Goal: Task Accomplishment & Management: Use online tool/utility

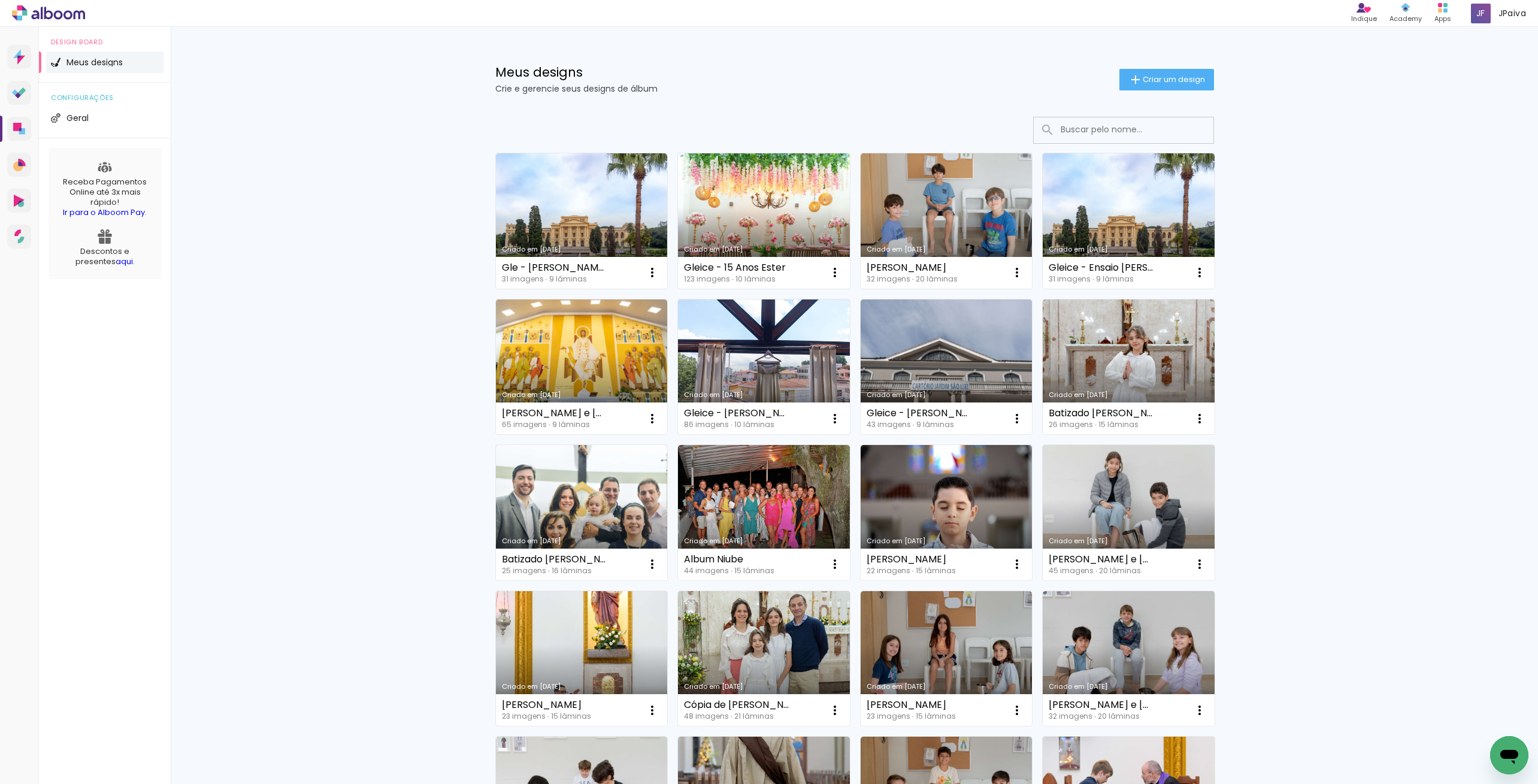
click at [1117, 648] on link "Criado em [DATE]" at bounding box center [1128, 659] width 172 height 136
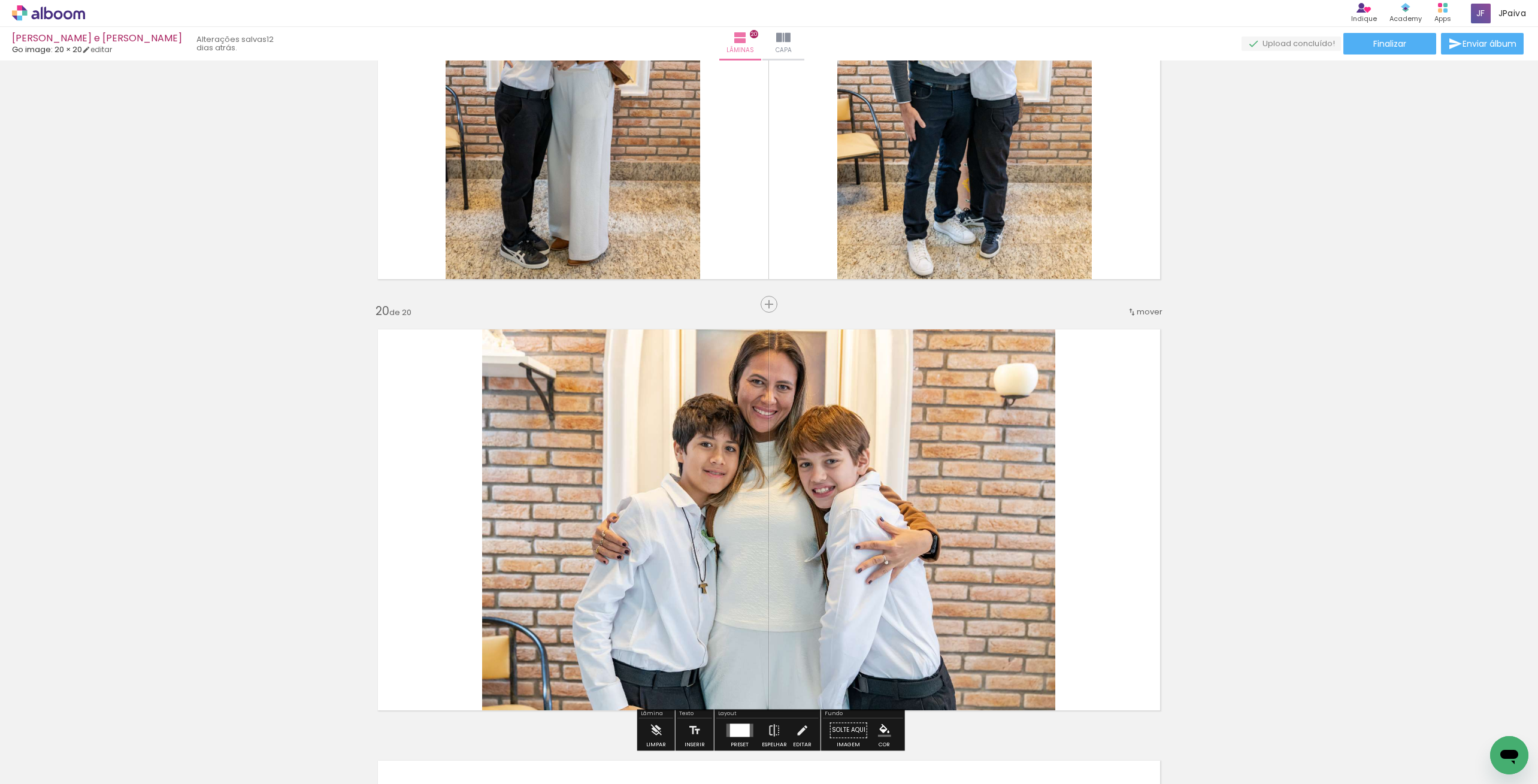
scroll to position [7973, 0]
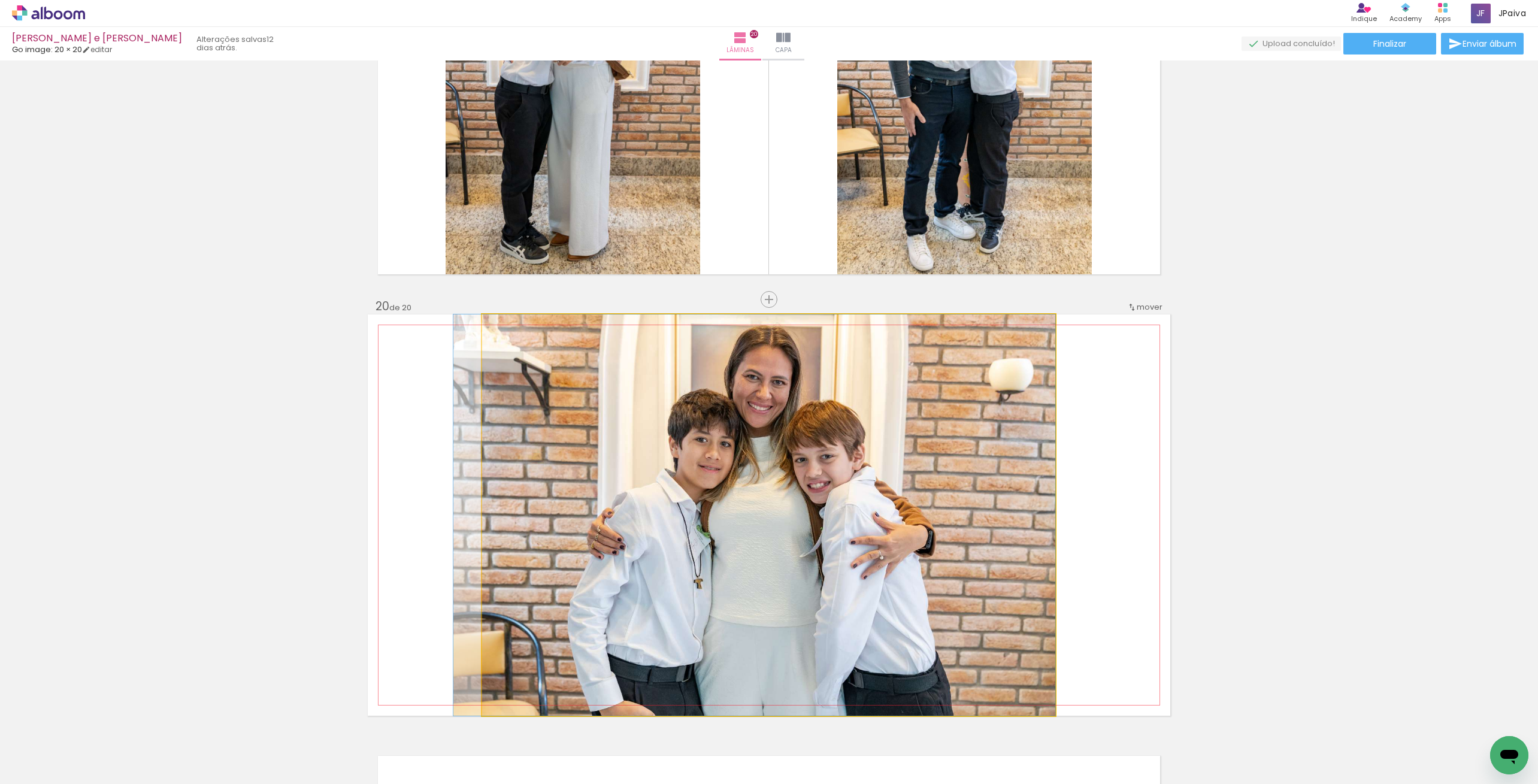
drag, startPoint x: 845, startPoint y: 557, endPoint x: 836, endPoint y: 574, distance: 19.2
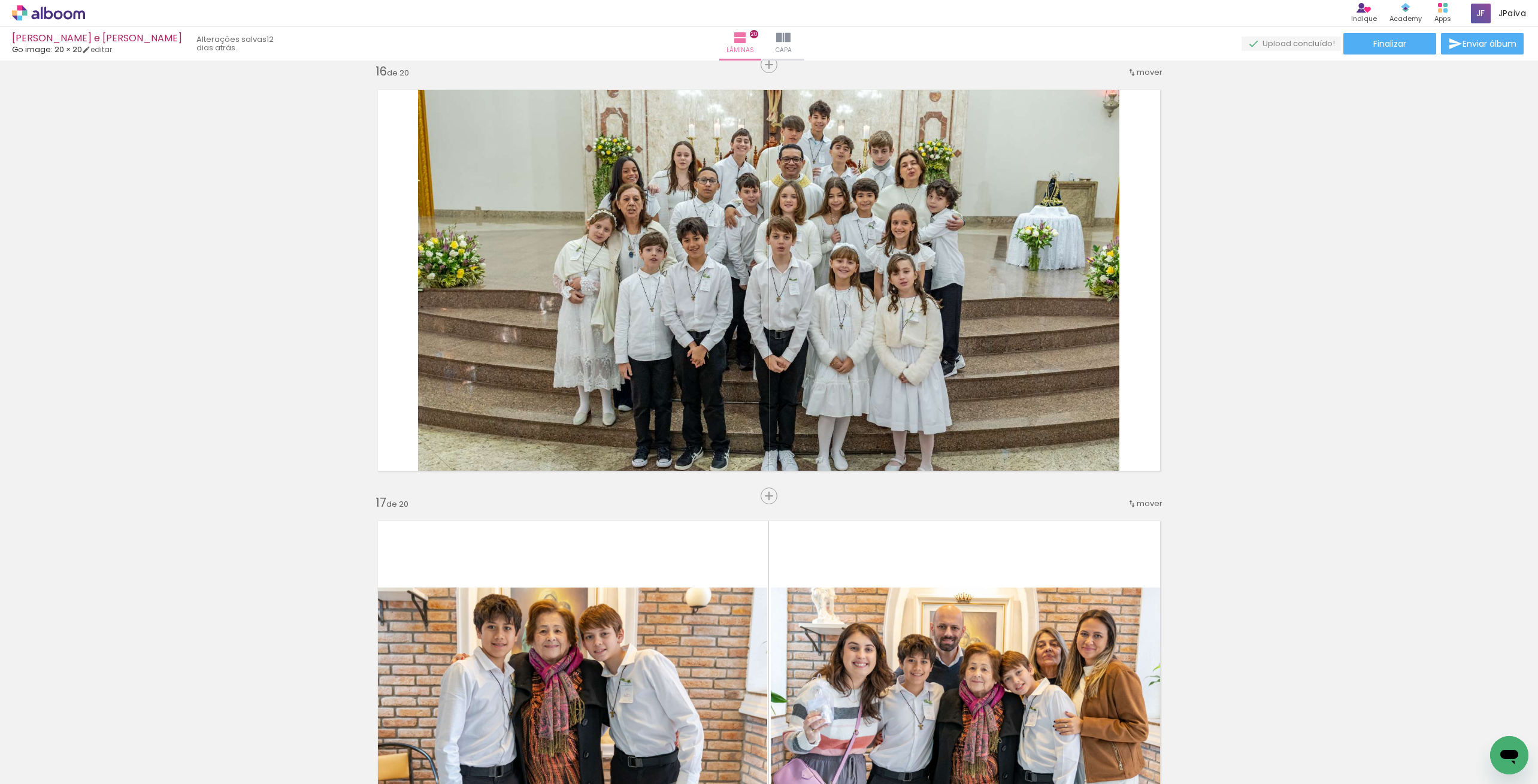
scroll to position [6480, 0]
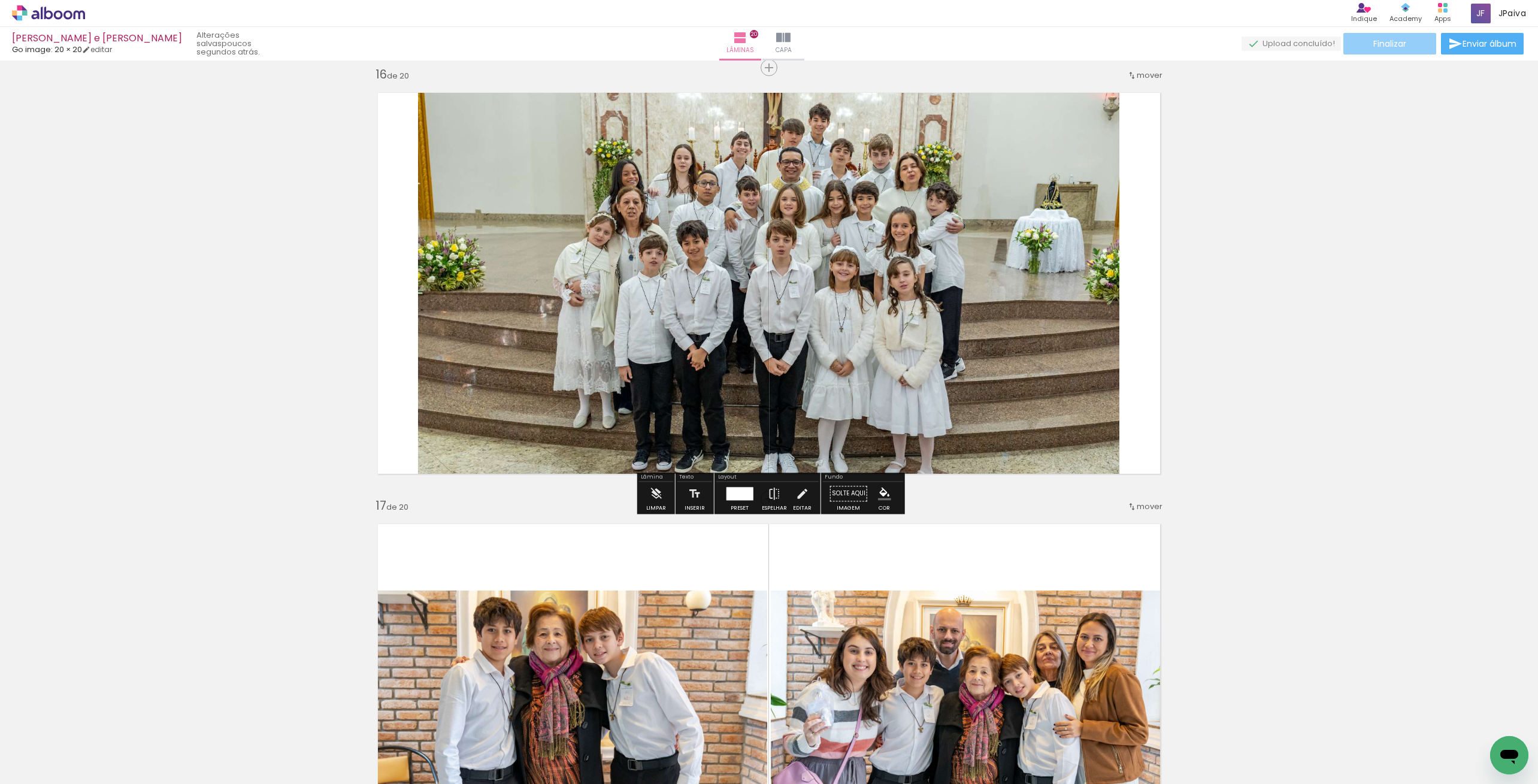
click at [1361, 43] on paper-button "Finalizar" at bounding box center [1390, 43] width 93 height 21
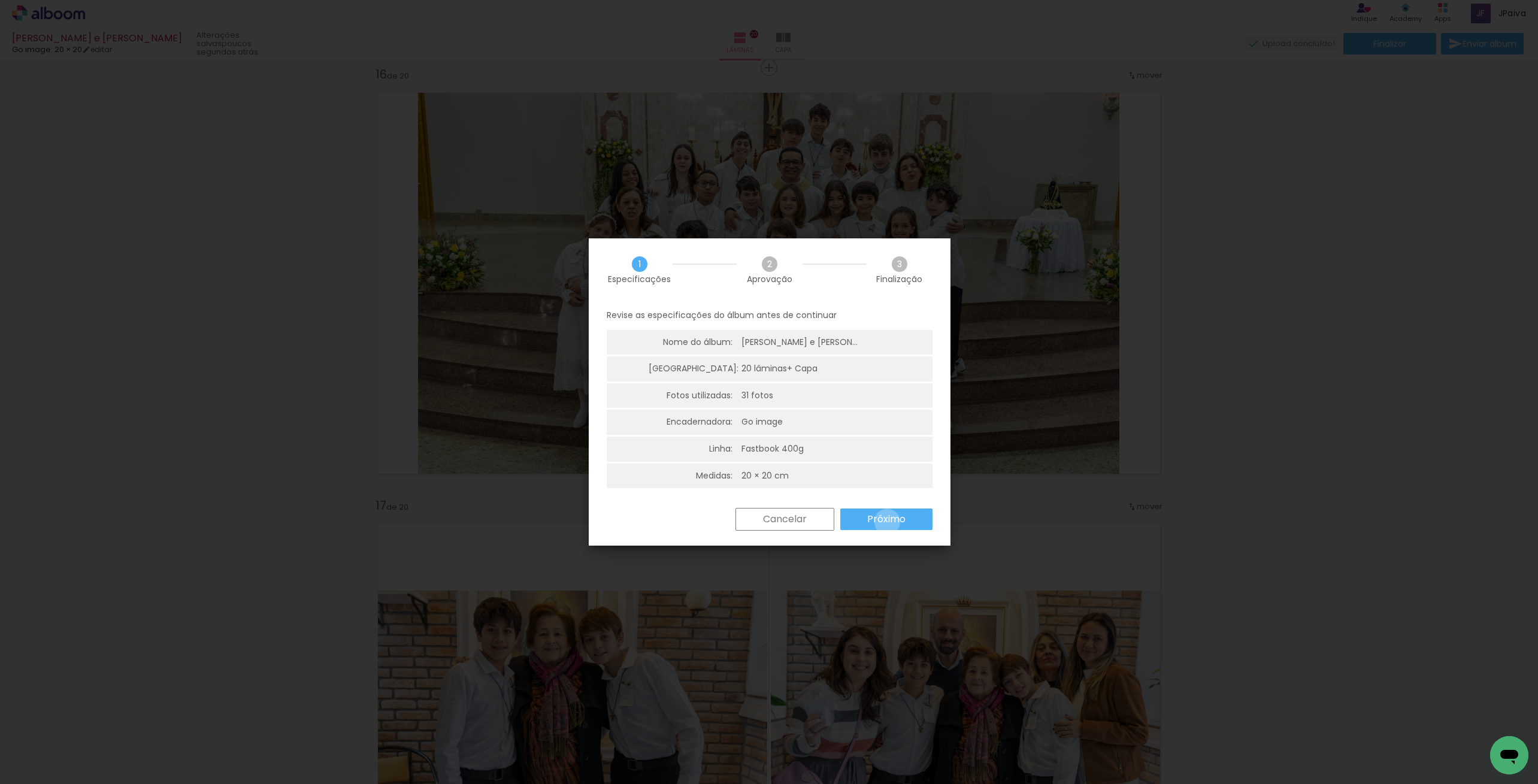
click at [0, 0] on slot "Próximo" at bounding box center [0, 0] width 0 height 0
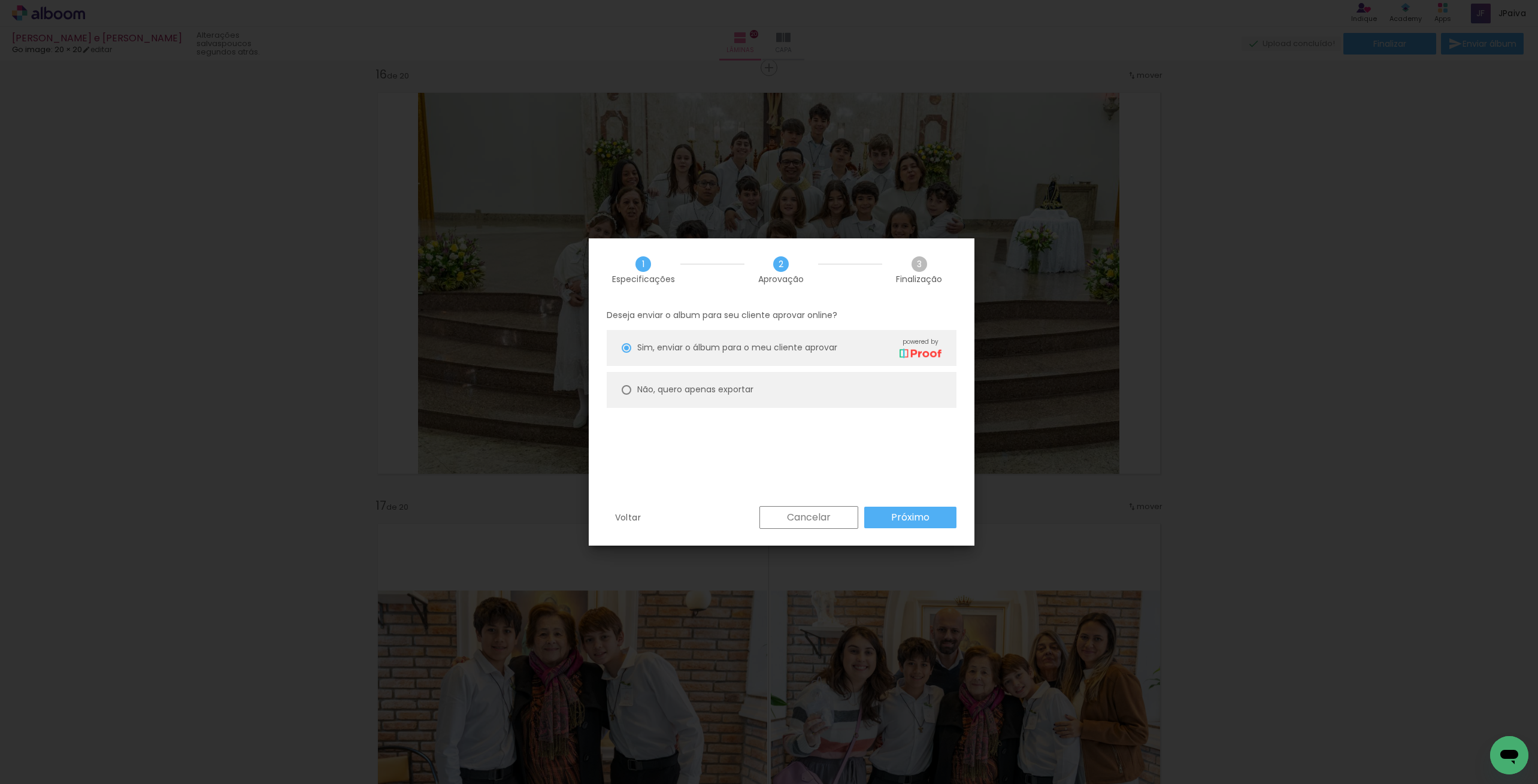
drag, startPoint x: 727, startPoint y: 385, endPoint x: 749, endPoint y: 402, distance: 27.8
click at [0, 0] on slot "Não, quero apenas exportar" at bounding box center [0, 0] width 0 height 0
type paper-radio-button "on"
click at [915, 511] on paper-button "Próximo" at bounding box center [910, 517] width 92 height 21
type input "Alta, 300 DPI"
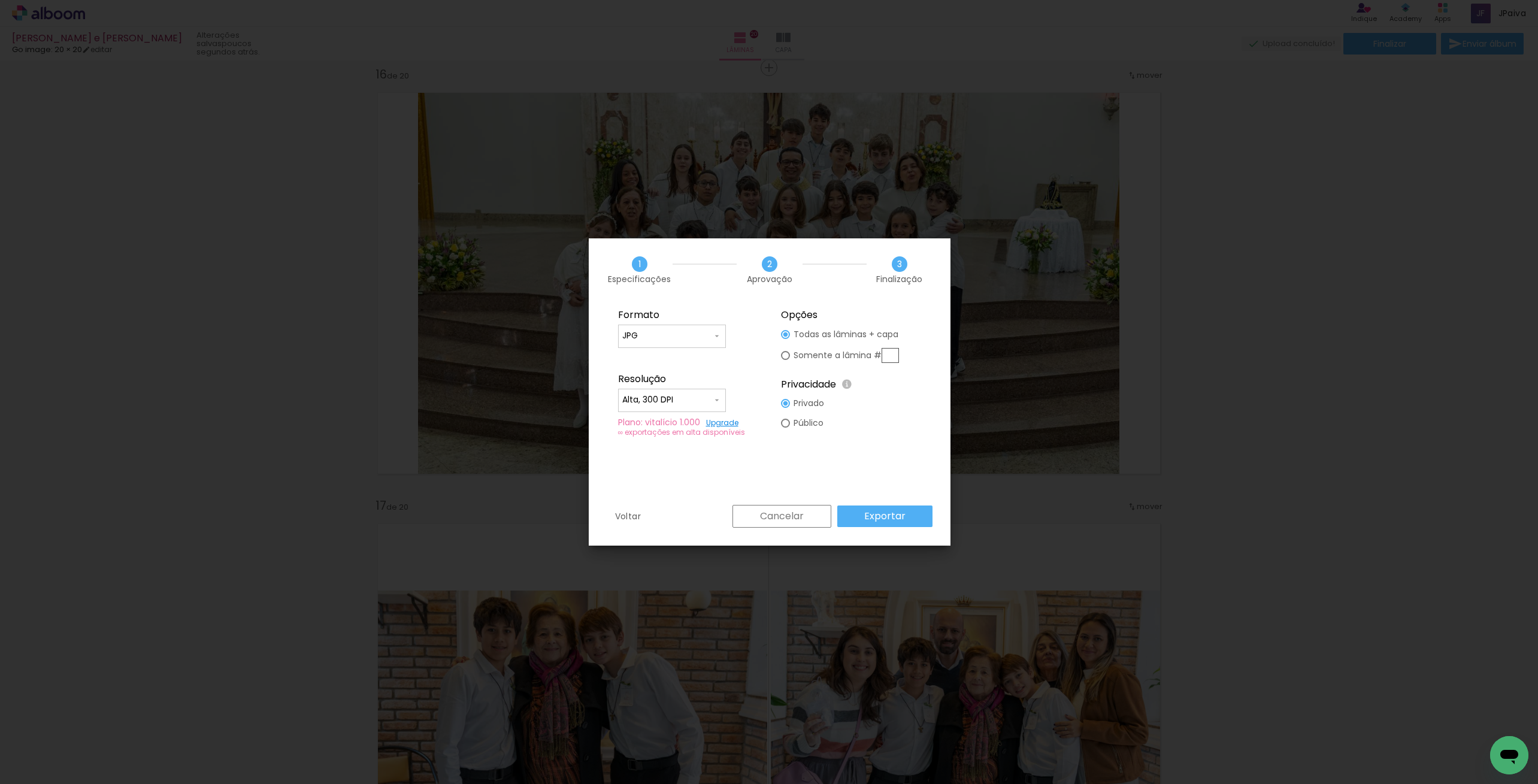
click at [0, 0] on slot "Exportar" at bounding box center [0, 0] width 0 height 0
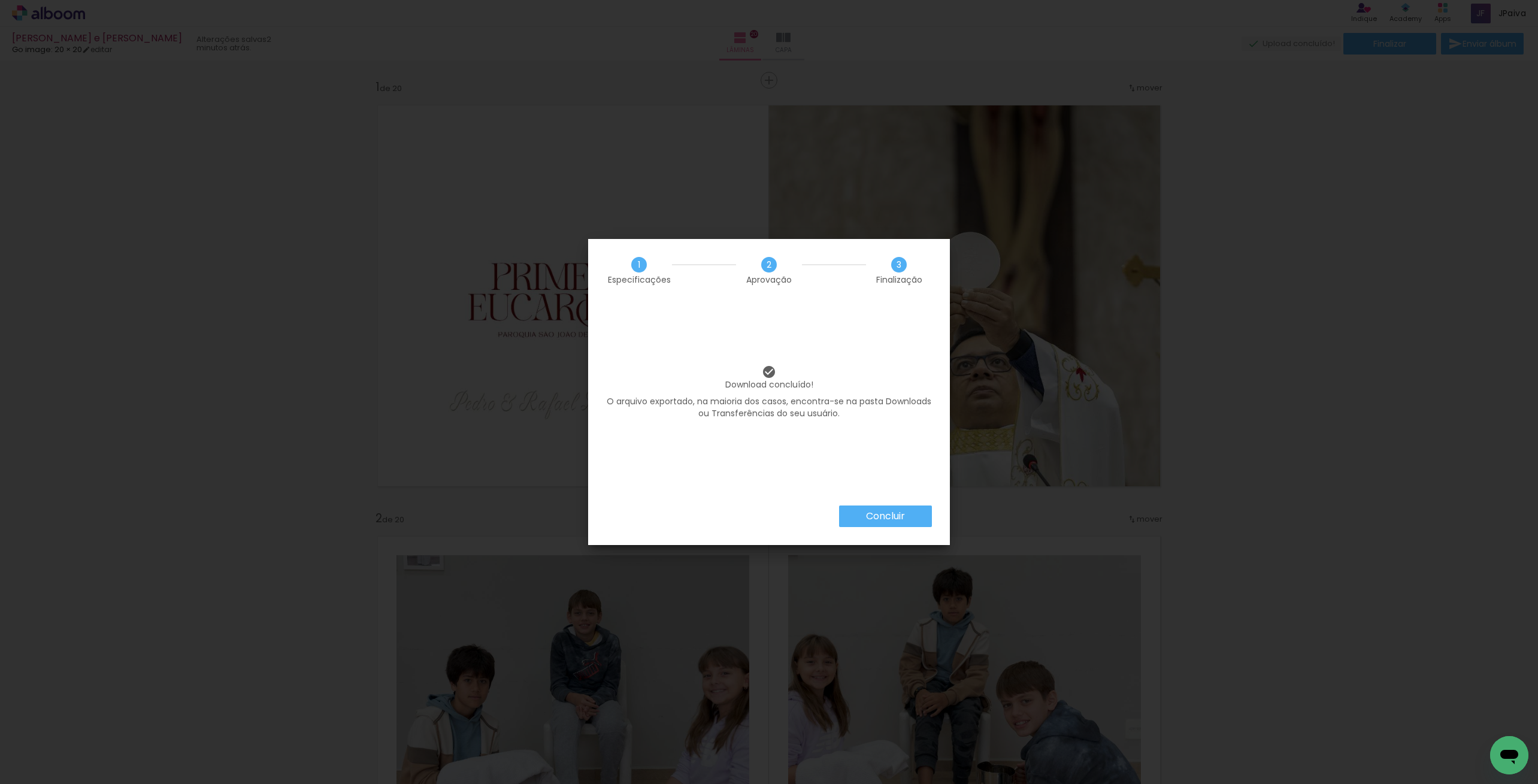
scroll to position [6480, 0]
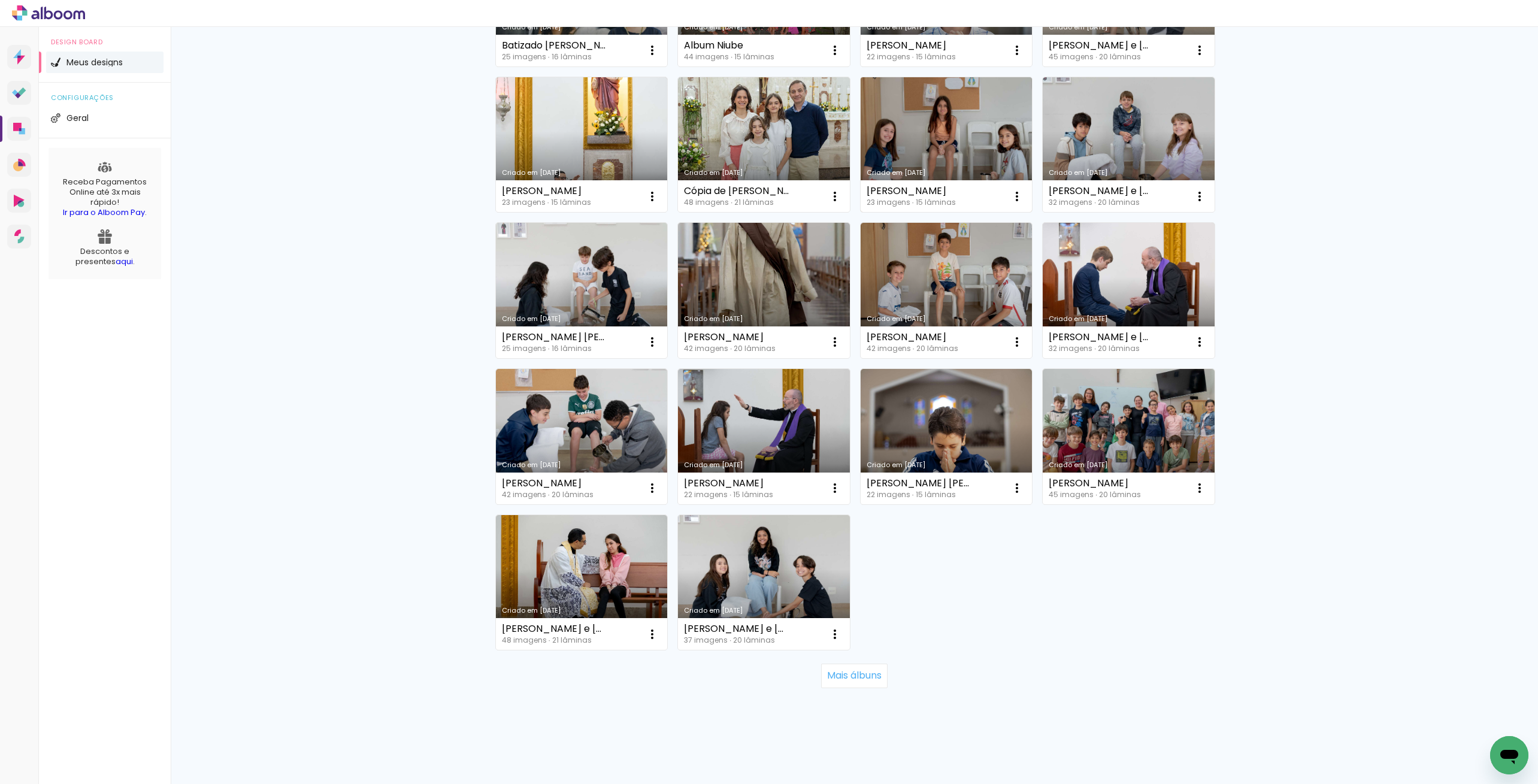
scroll to position [516, 0]
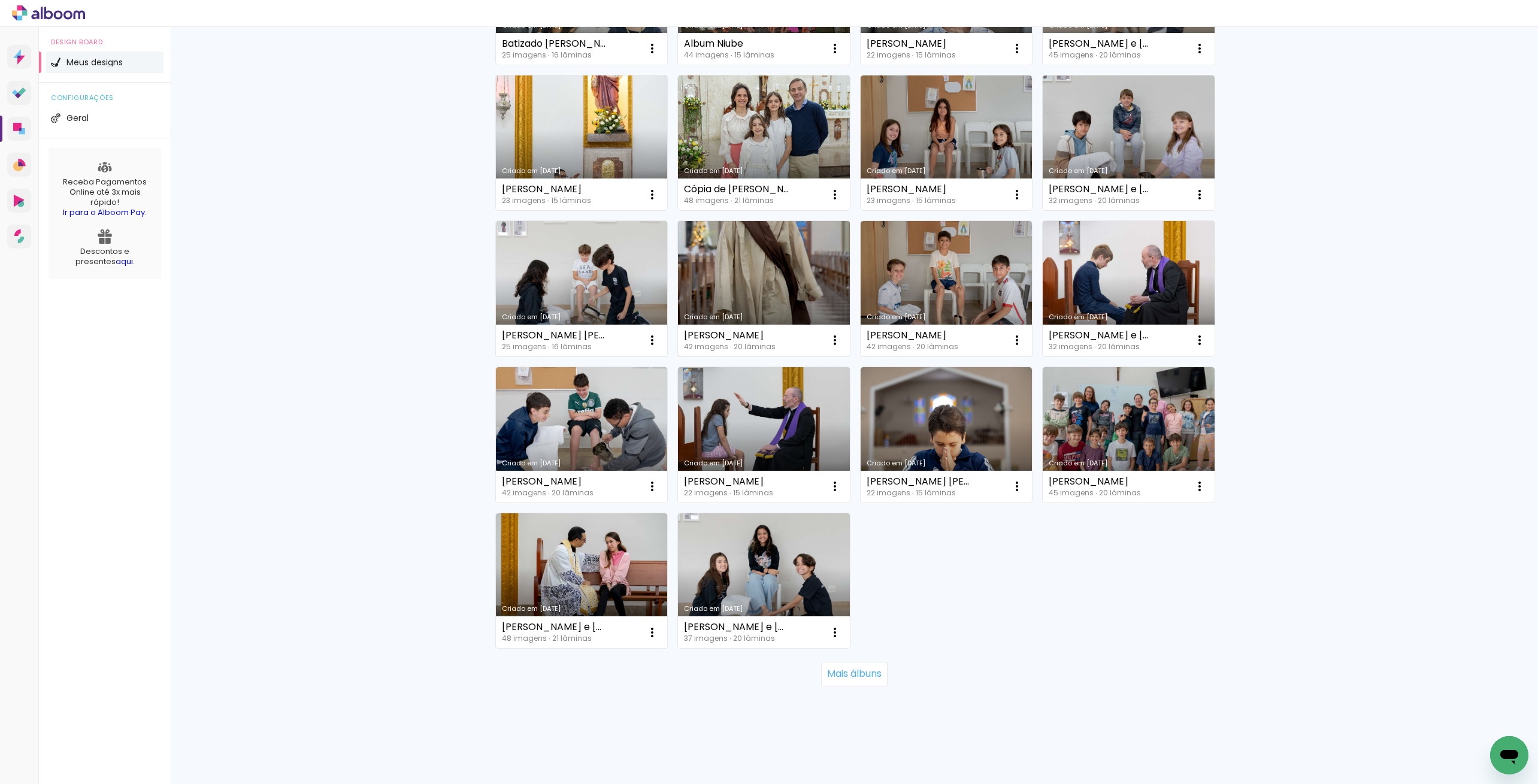
click at [723, 290] on link "Criado em [DATE]" at bounding box center [763, 289] width 172 height 136
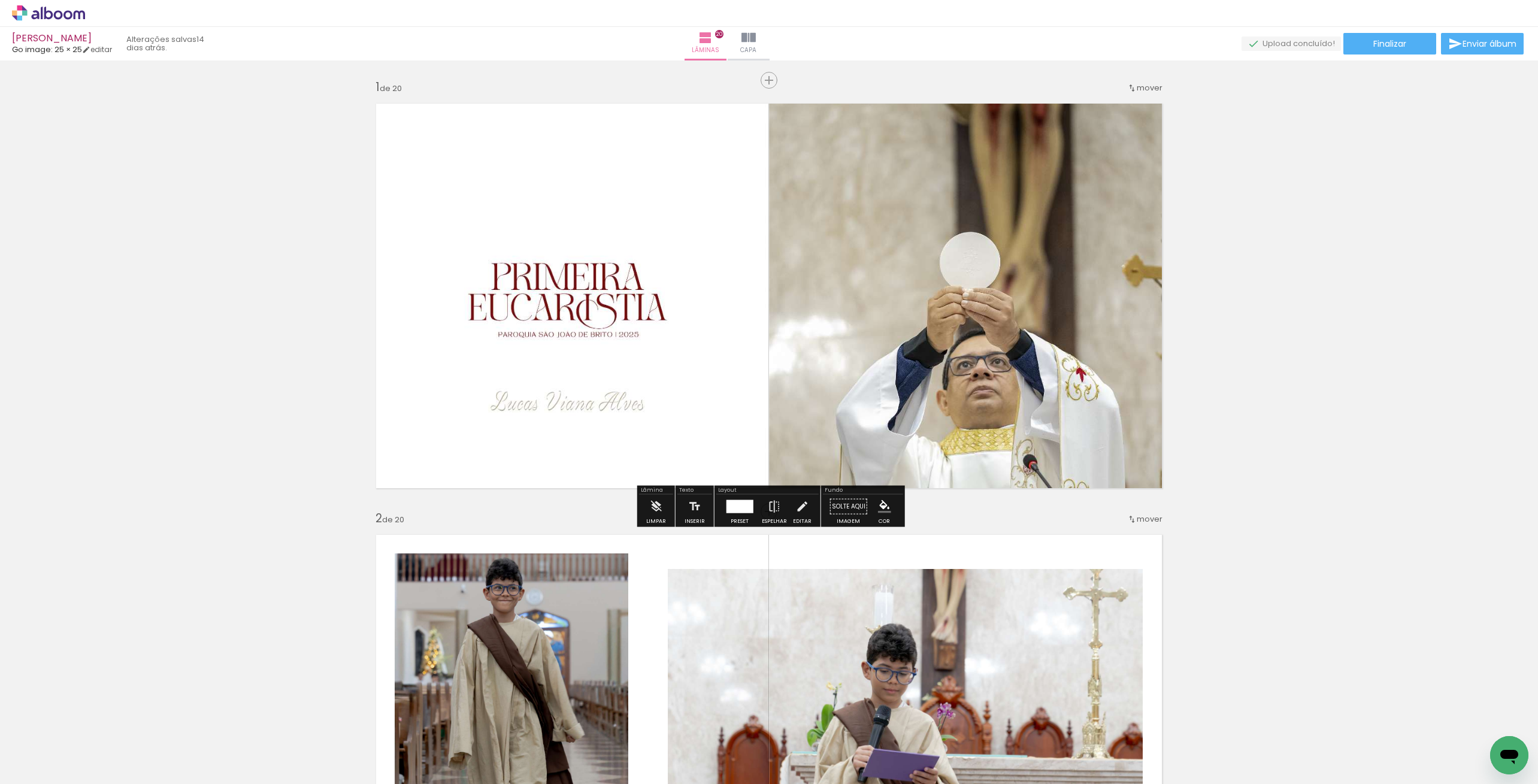
click at [50, 12] on icon at bounding box center [49, 13] width 9 height 13
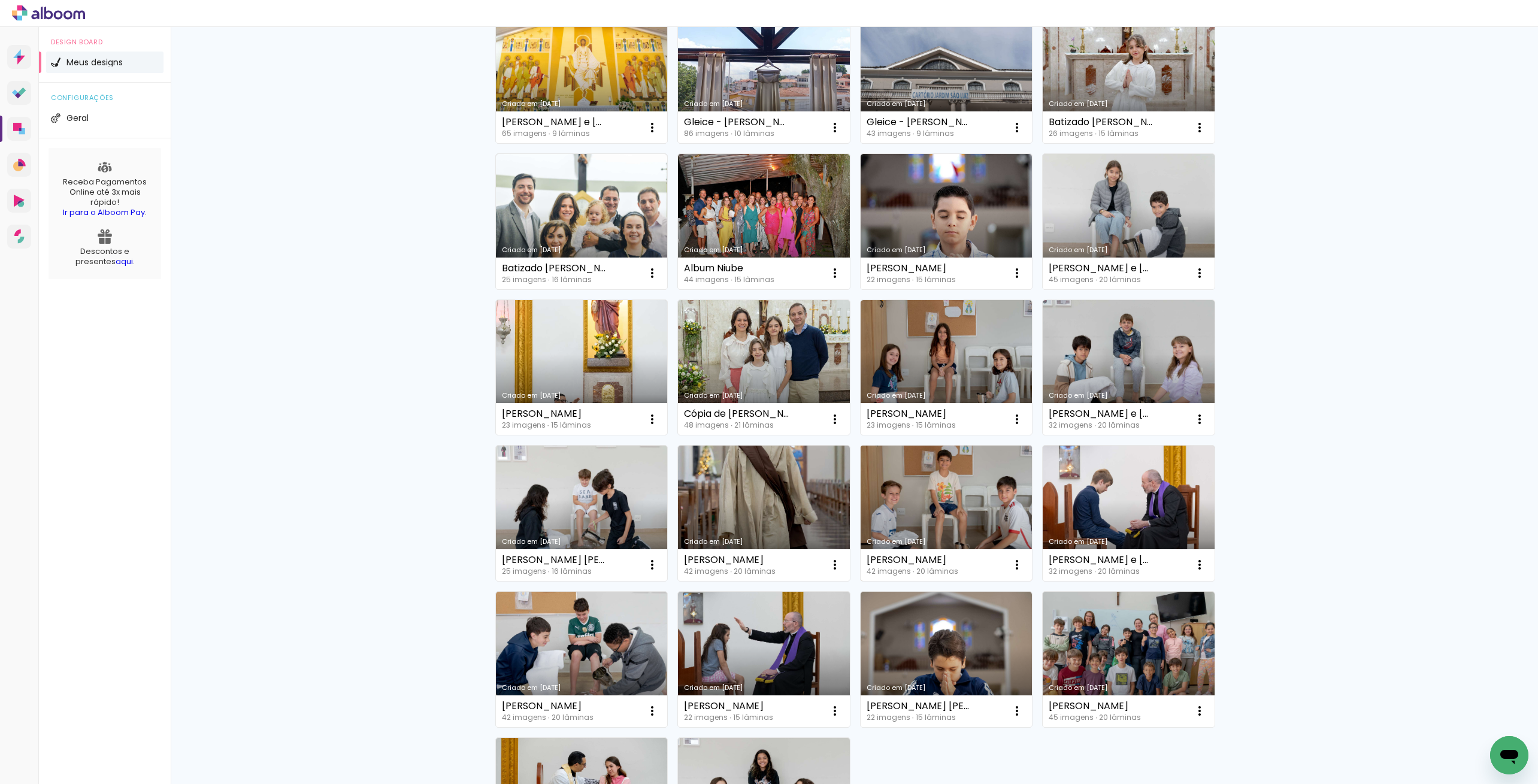
scroll to position [293, 0]
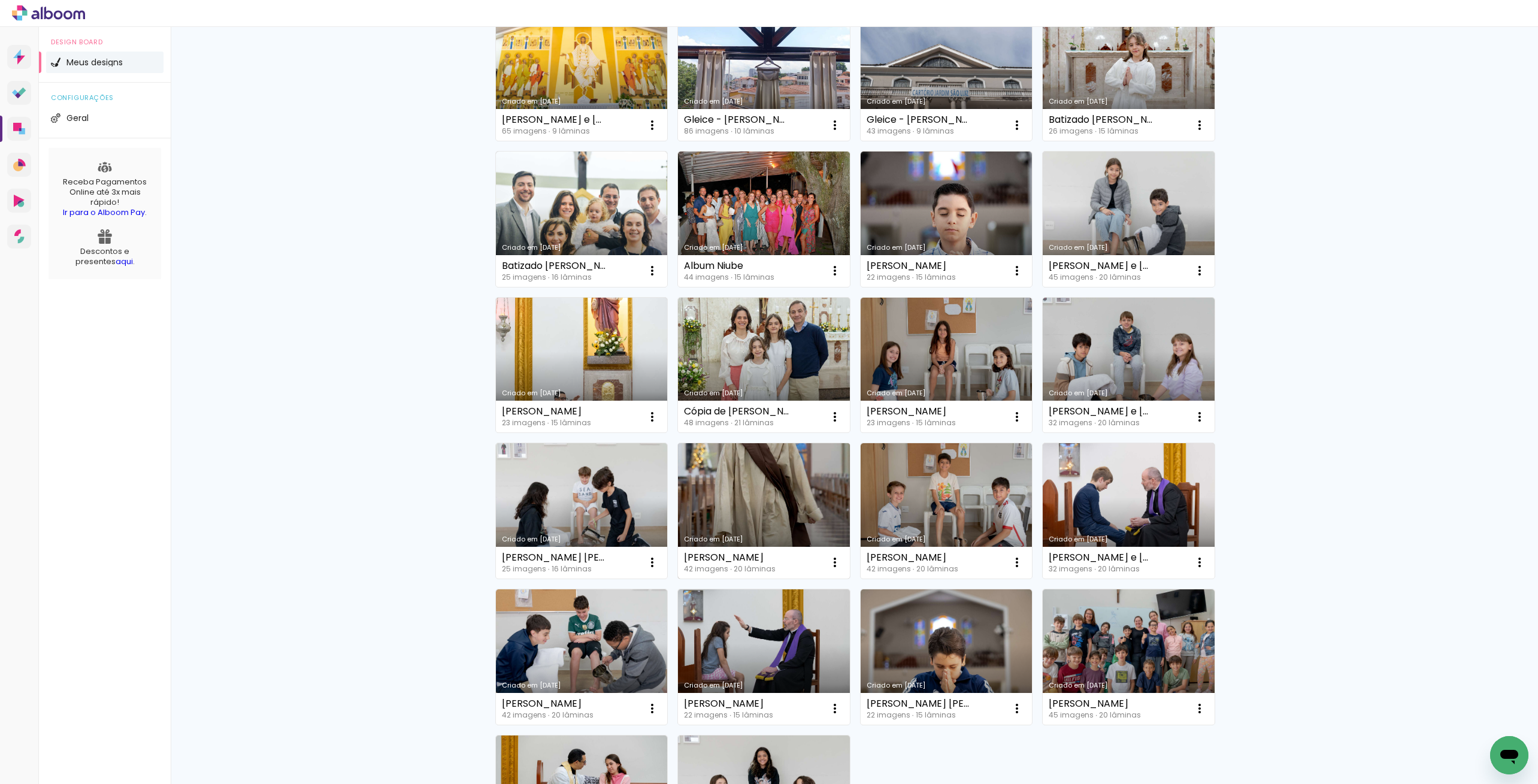
click at [733, 504] on link "Criado em [DATE]" at bounding box center [763, 511] width 172 height 136
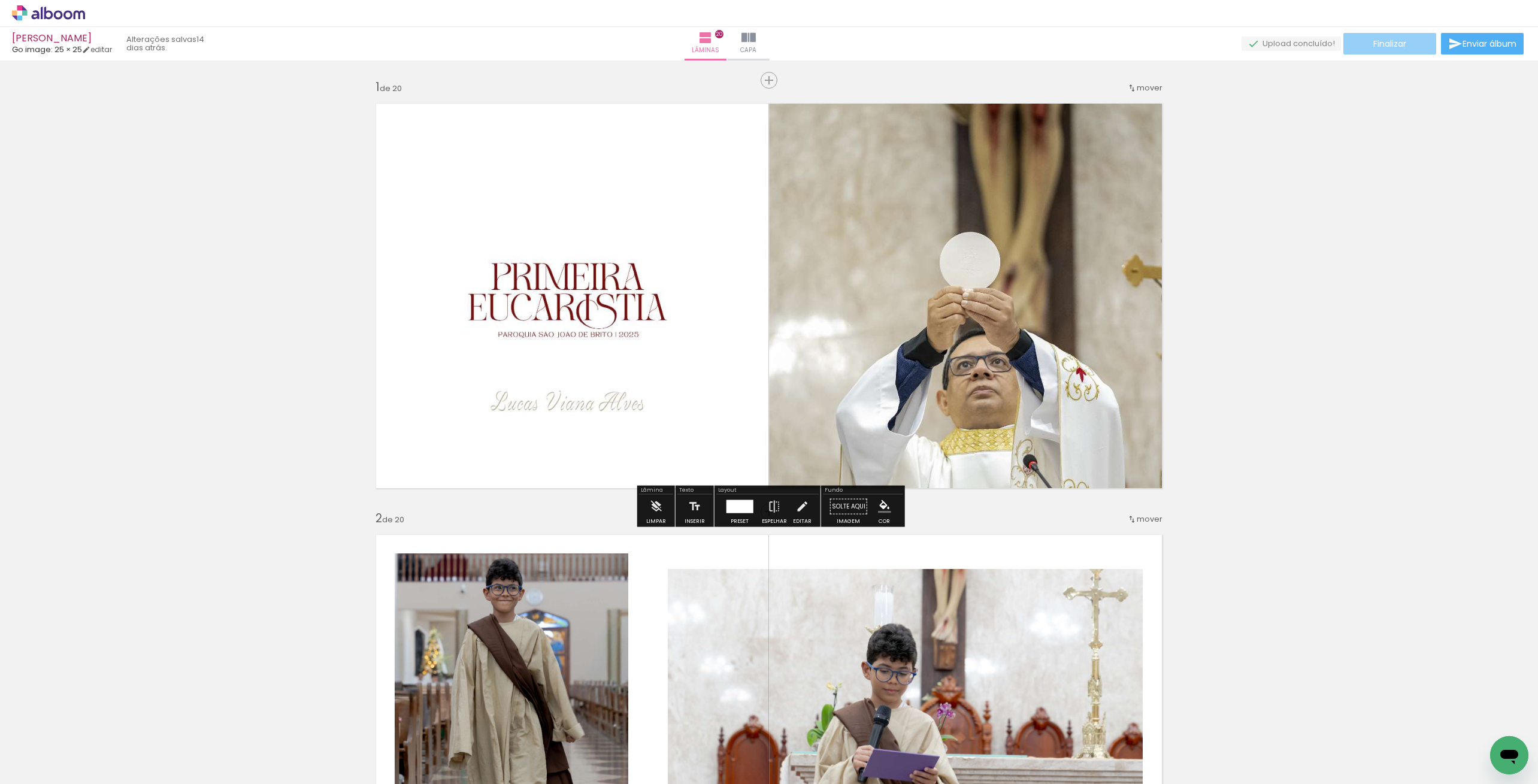
click at [1399, 48] on span "Finalizar" at bounding box center [1389, 43] width 33 height 8
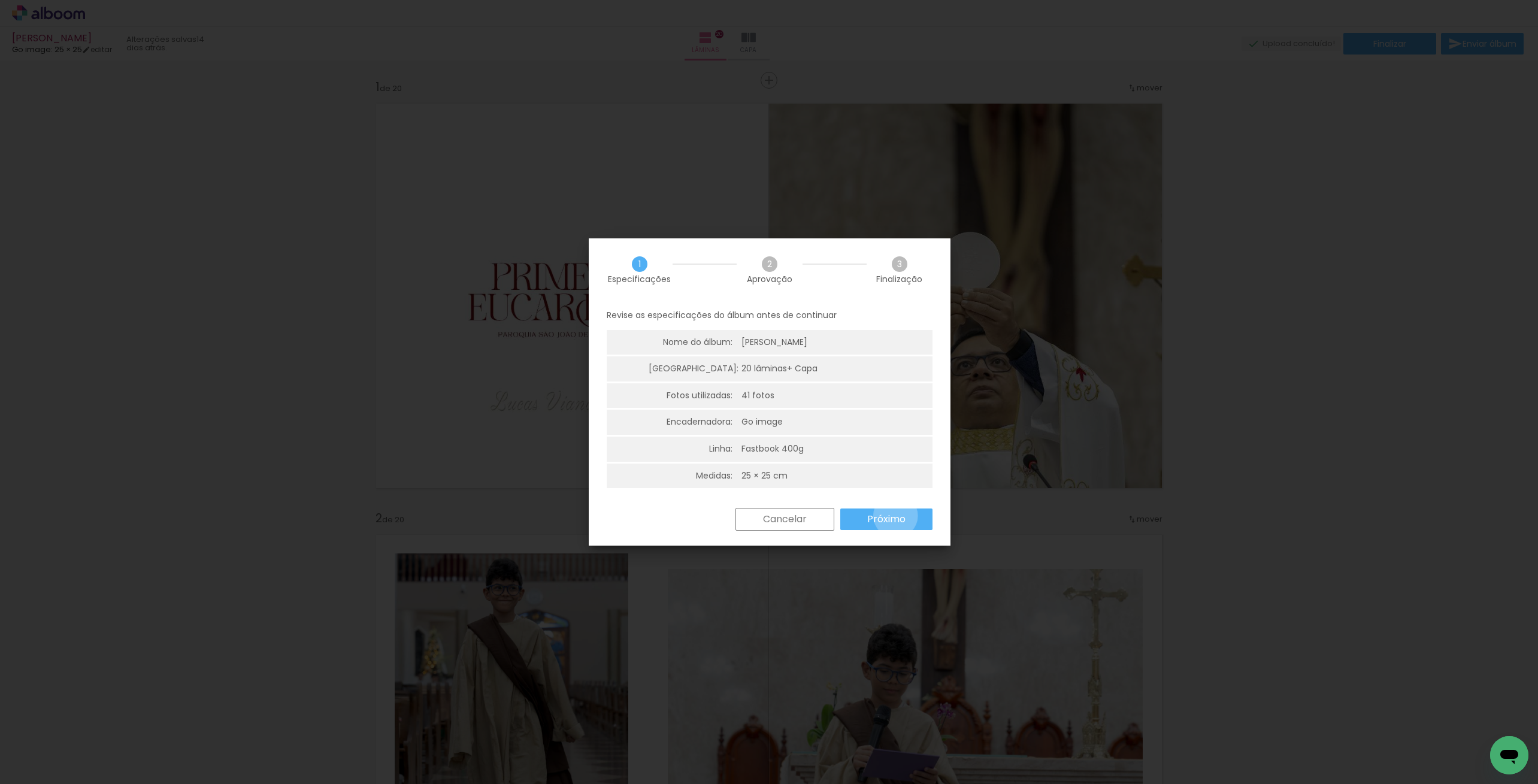
click at [0, 0] on slot "Próximo" at bounding box center [0, 0] width 0 height 0
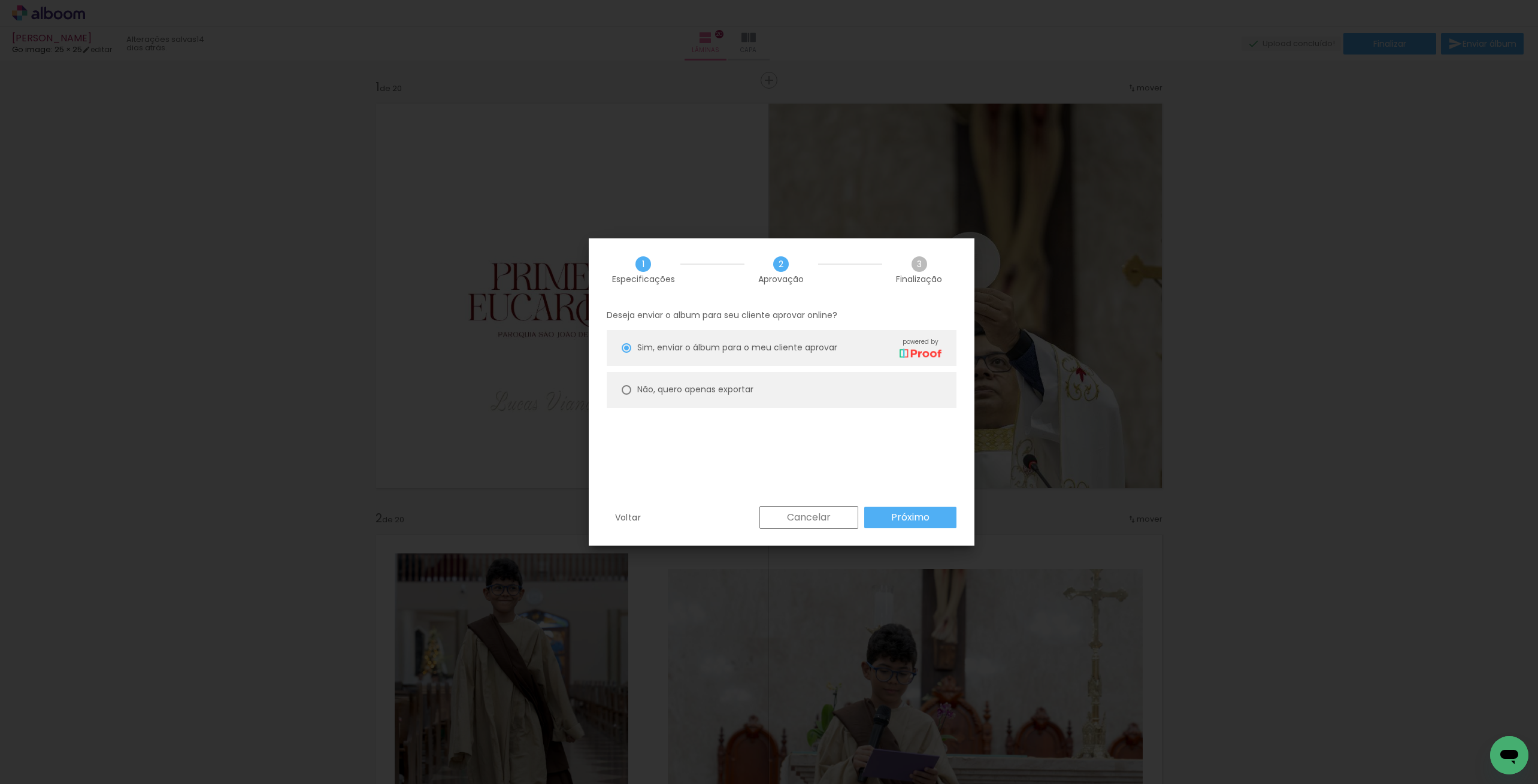
click at [626, 392] on div at bounding box center [626, 390] width 10 height 10
type paper-radio-button "on"
click at [0, 0] on slot "Próximo" at bounding box center [0, 0] width 0 height 0
type input "Alta, 300 DPI"
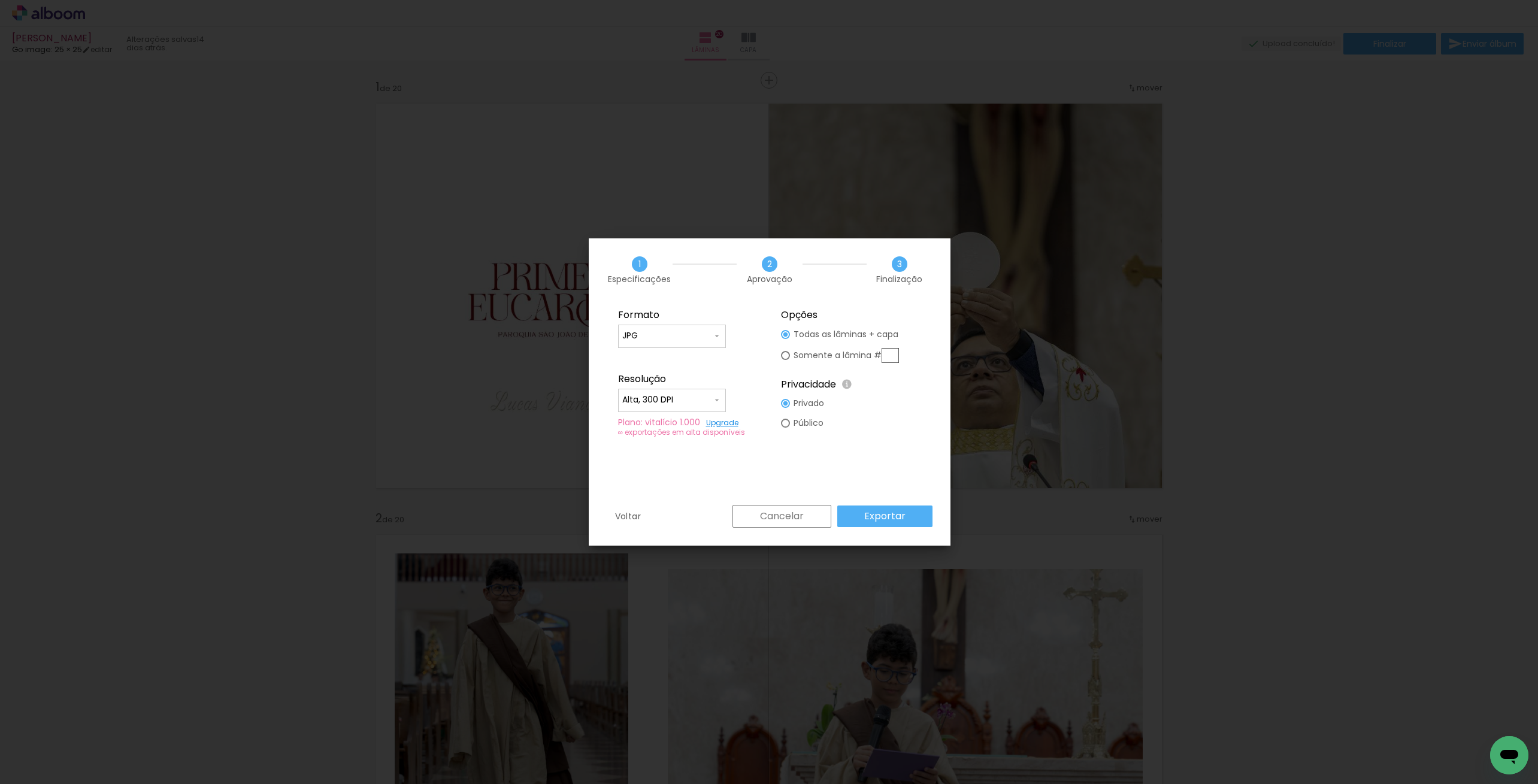
click at [0, 0] on slot "Exportar" at bounding box center [0, 0] width 0 height 0
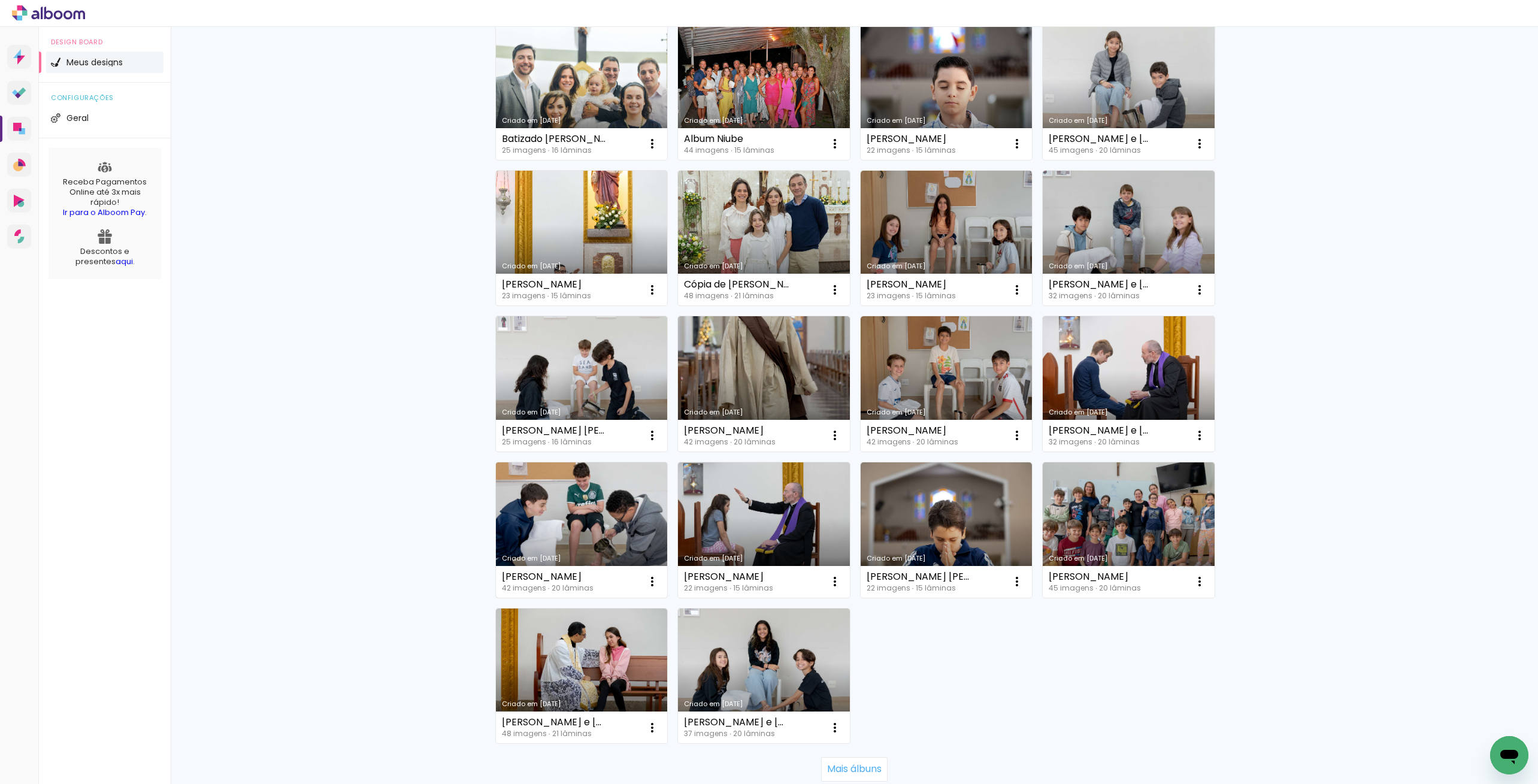
scroll to position [437, 0]
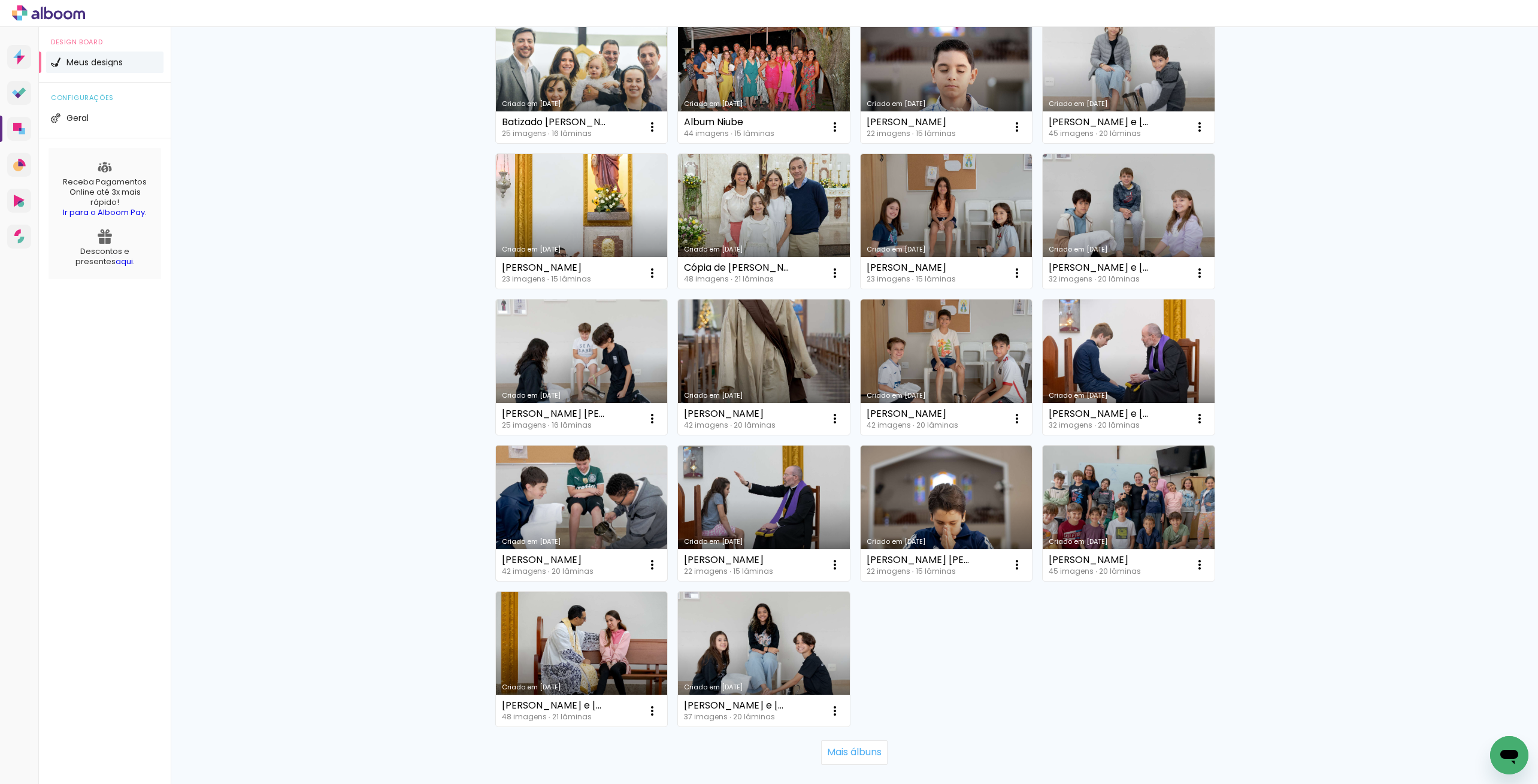
click at [586, 510] on link "Criado em [DATE]" at bounding box center [581, 514] width 172 height 136
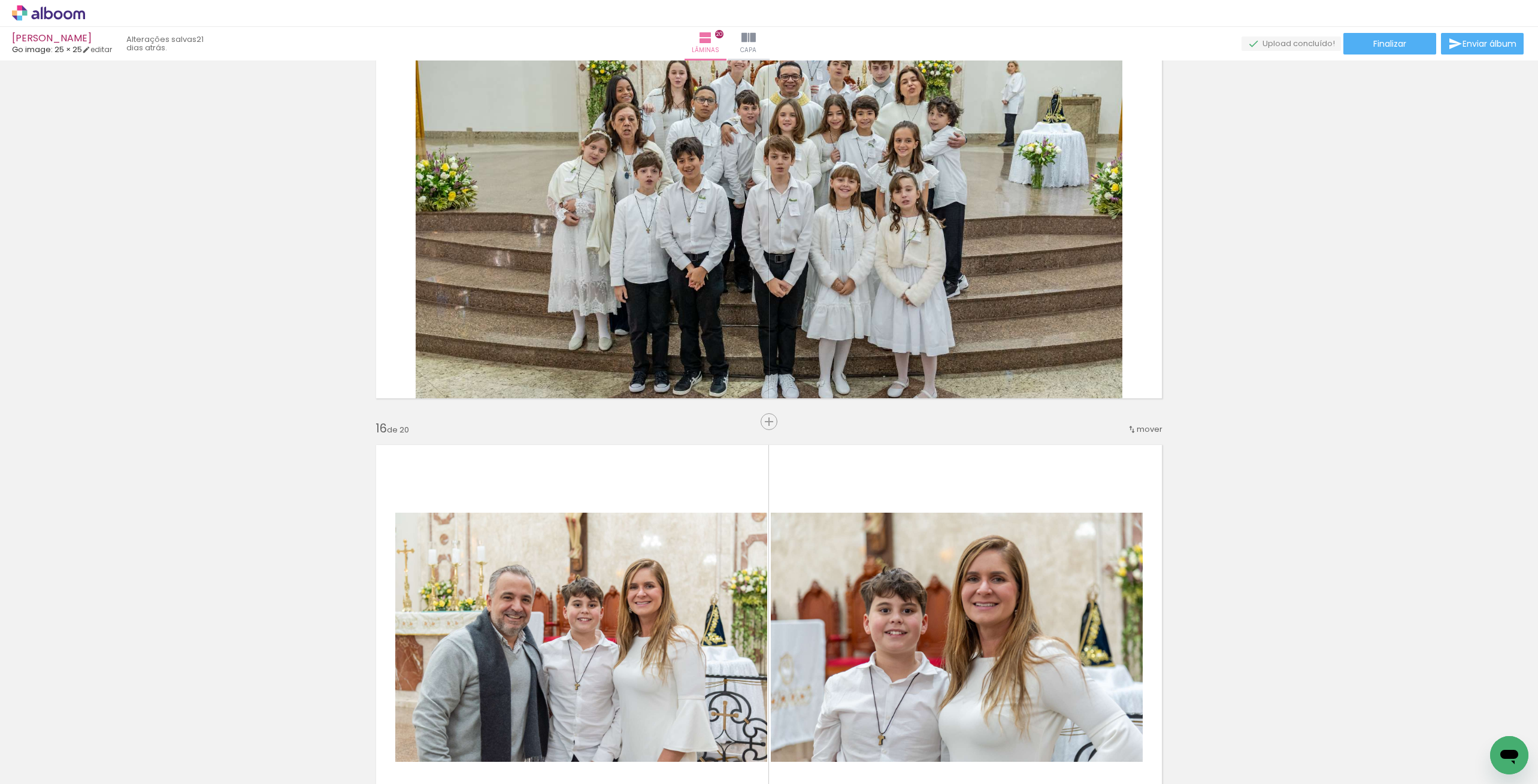
scroll to position [6124, 0]
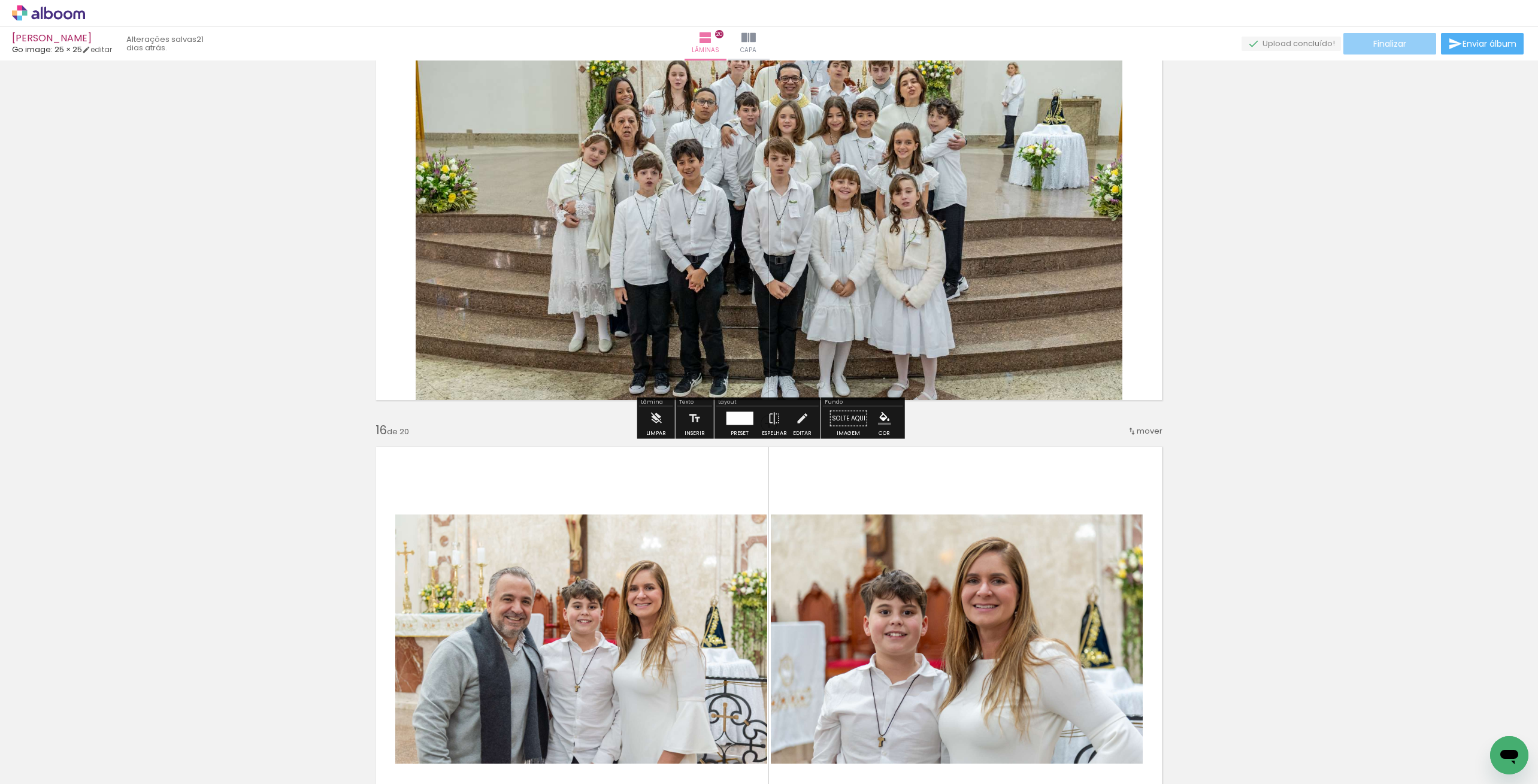
click at [1381, 41] on span "Finalizar" at bounding box center [1389, 43] width 33 height 8
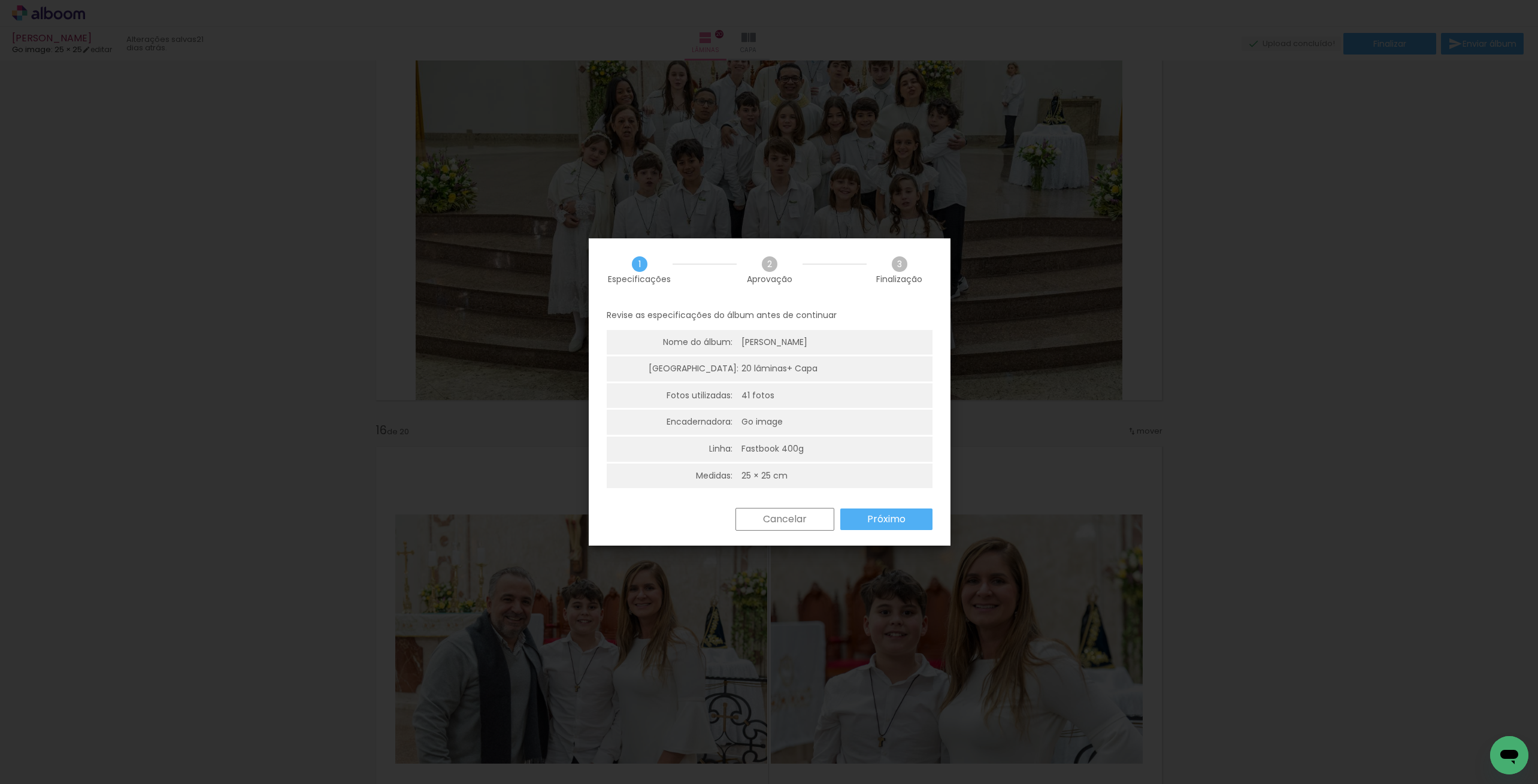
click at [0, 0] on slot "Próximo" at bounding box center [0, 0] width 0 height 0
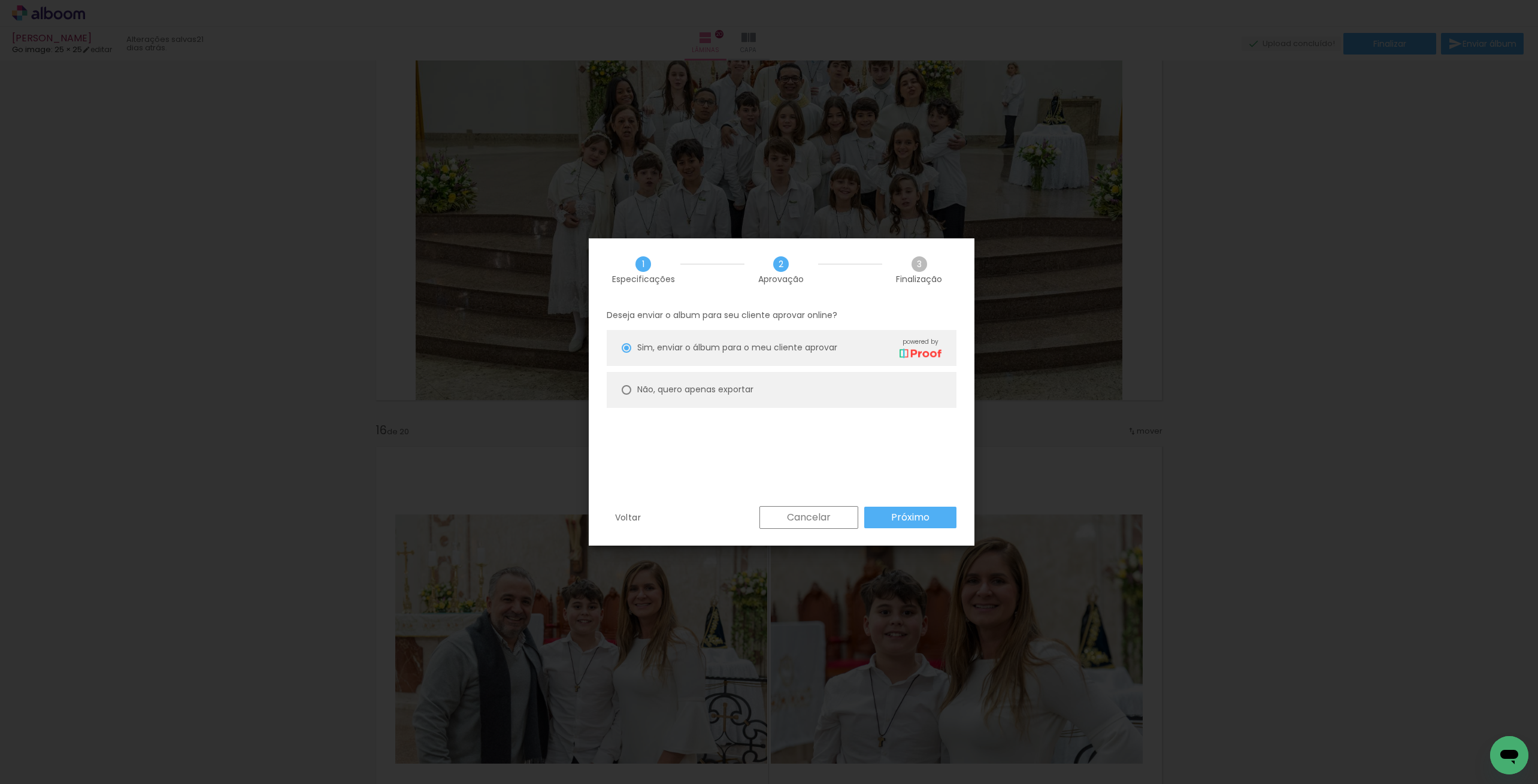
click at [0, 0] on slot "Não, quero apenas exportar" at bounding box center [0, 0] width 0 height 0
type paper-radio-button "on"
click at [923, 526] on paper-button "Próximo" at bounding box center [910, 517] width 92 height 21
type input "Alta, 300 DPI"
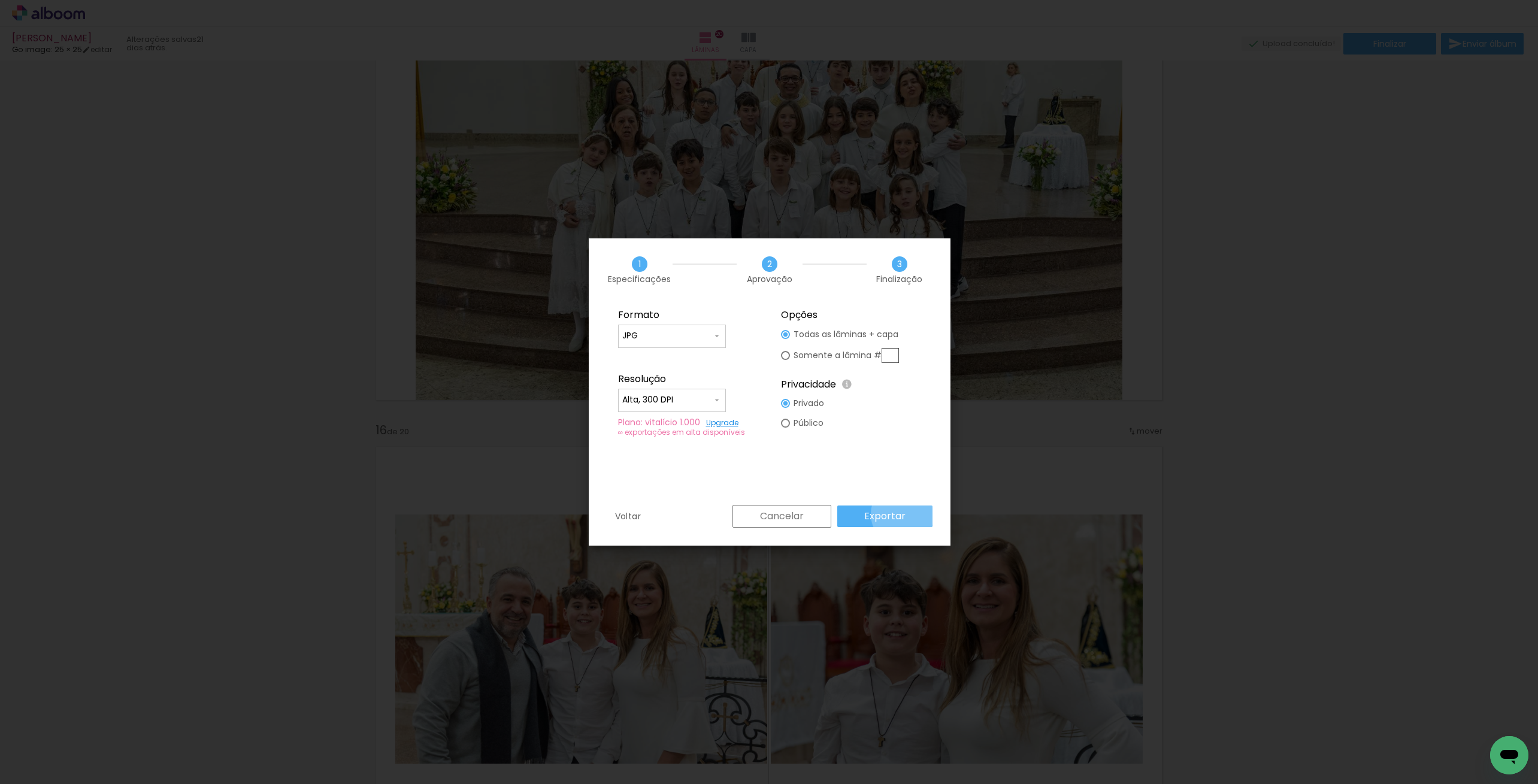
click at [0, 0] on slot "Exportar" at bounding box center [0, 0] width 0 height 0
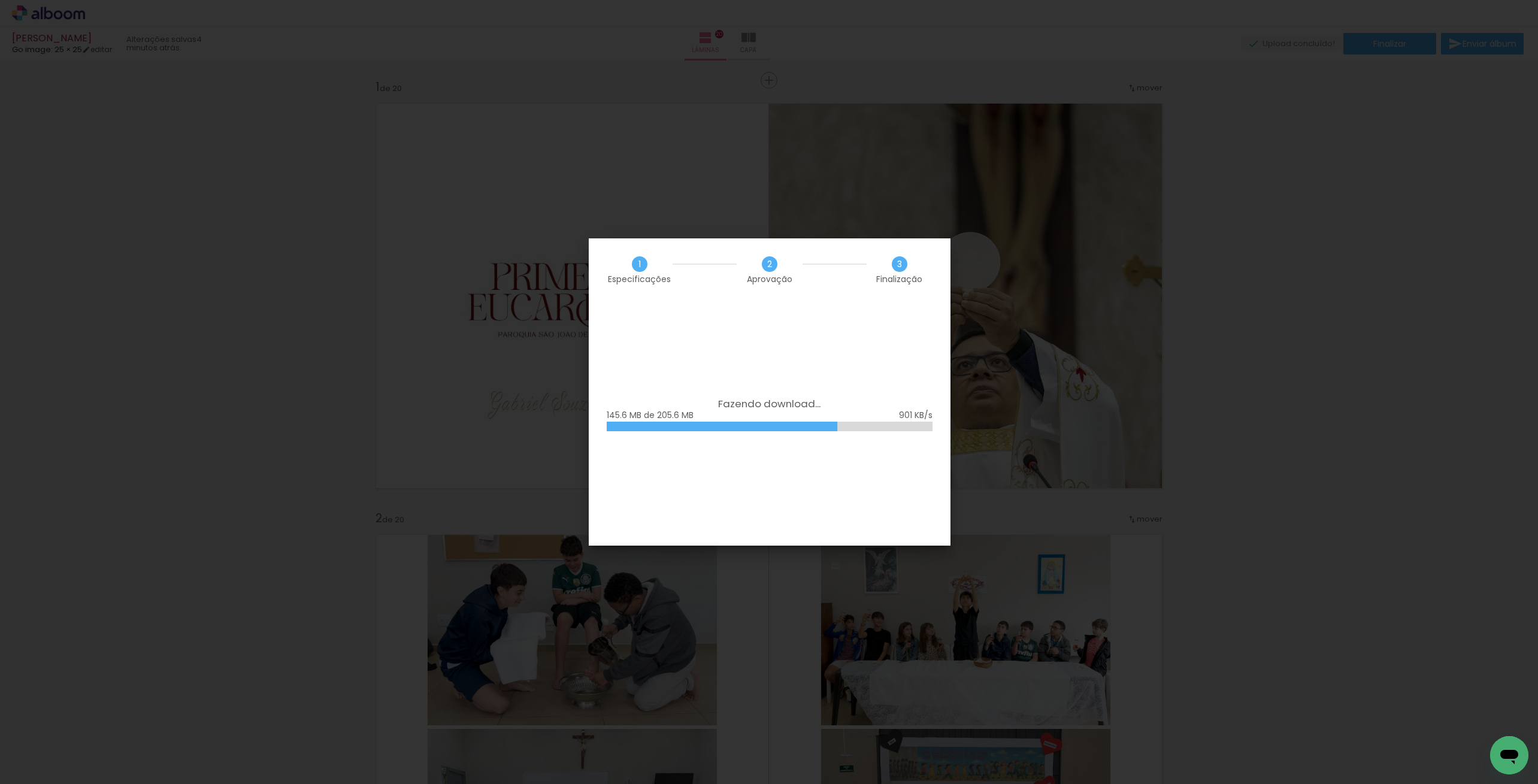
scroll to position [6124, 0]
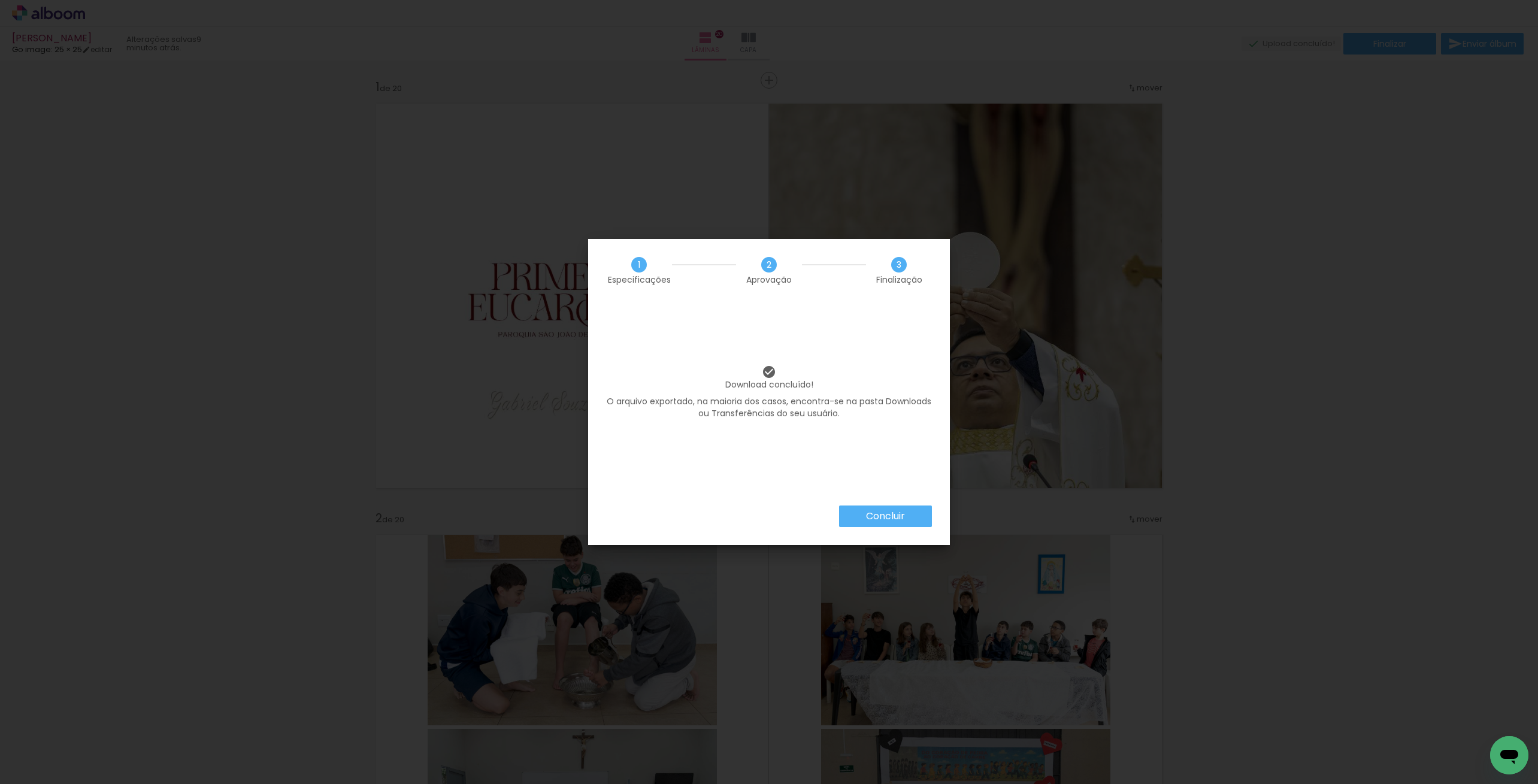
scroll to position [6124, 0]
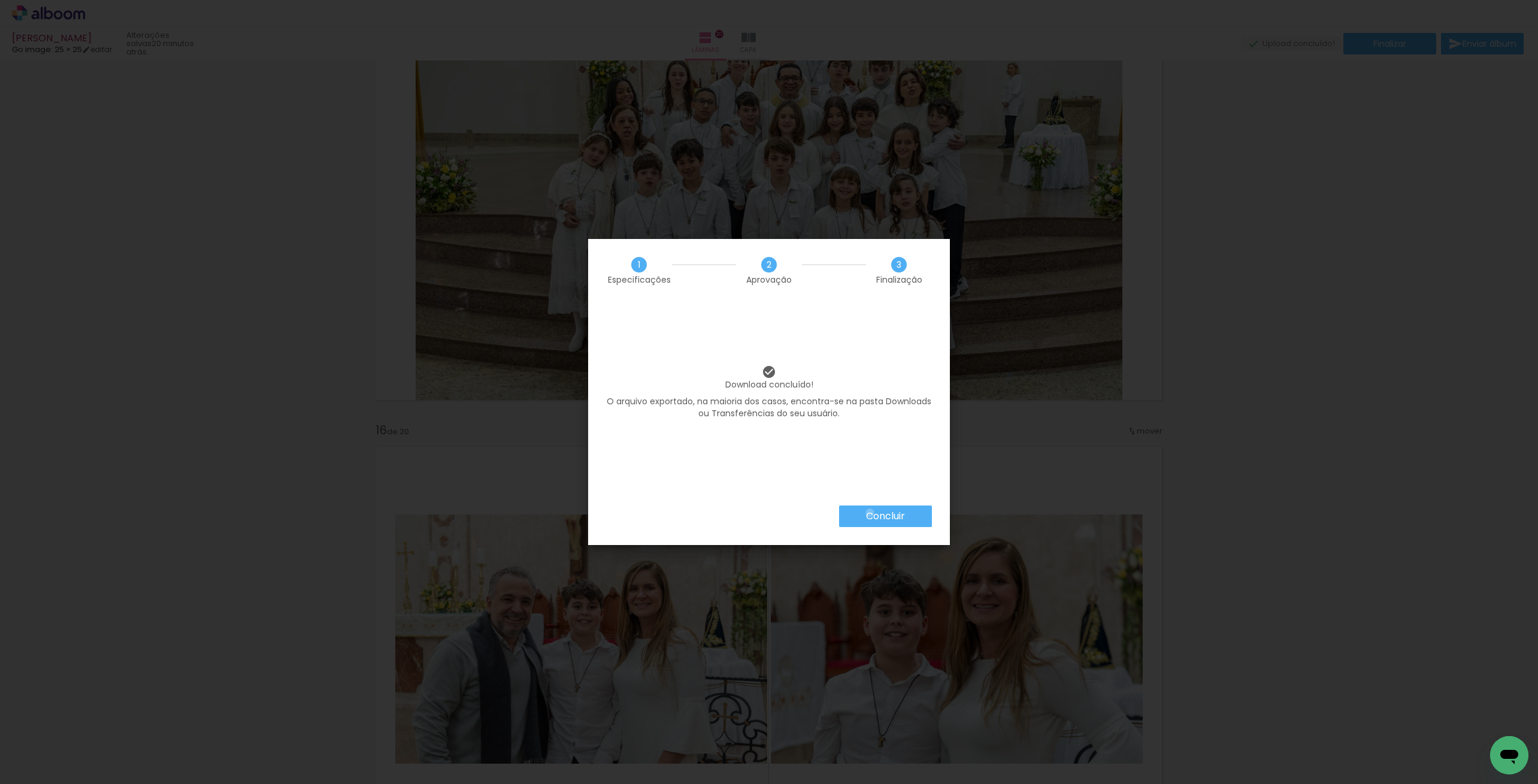
click at [0, 0] on slot "Concluir" at bounding box center [0, 0] width 0 height 0
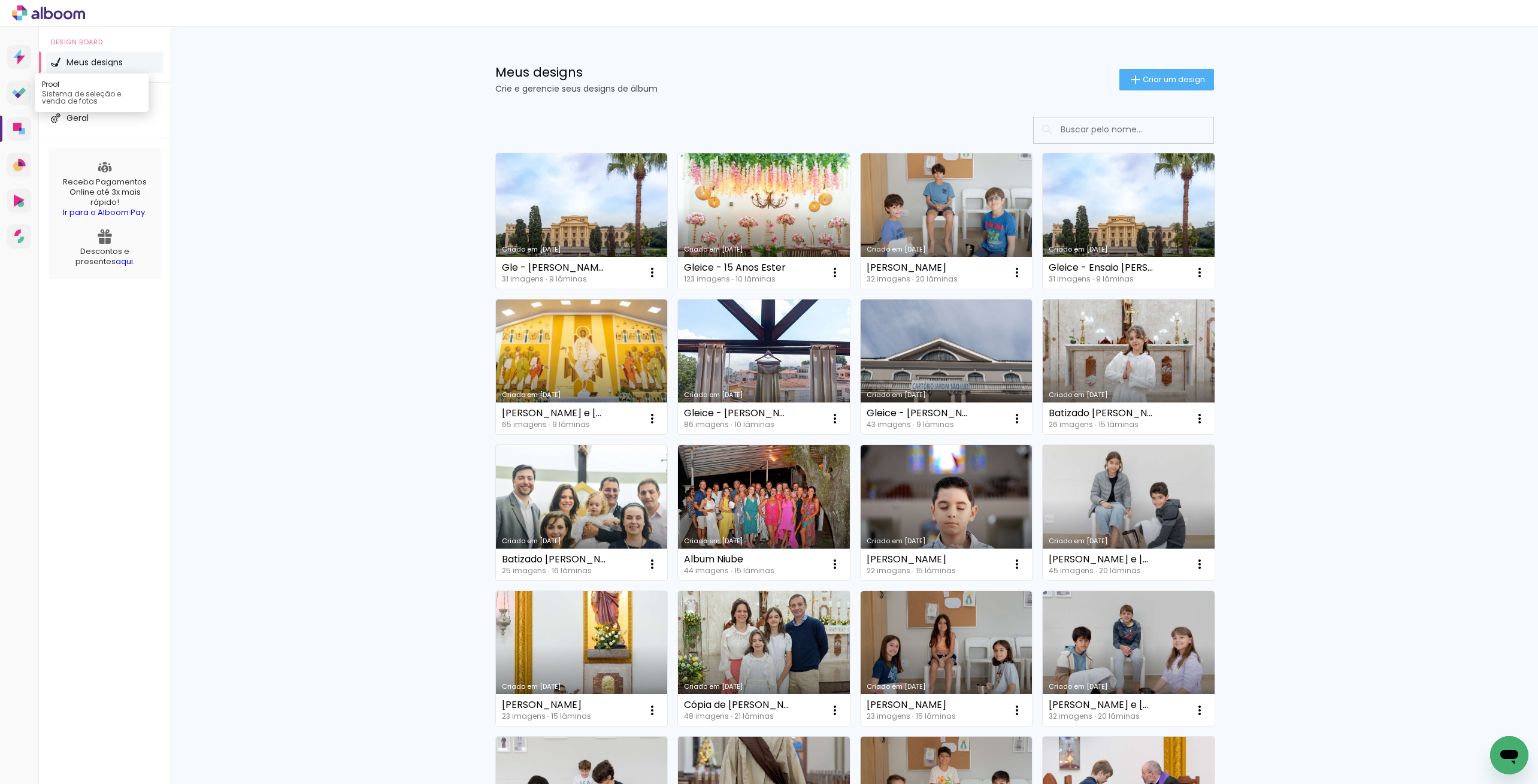
click at [21, 94] on icon at bounding box center [21, 91] width 8 height 8
